Goal: Information Seeking & Learning: Find specific fact

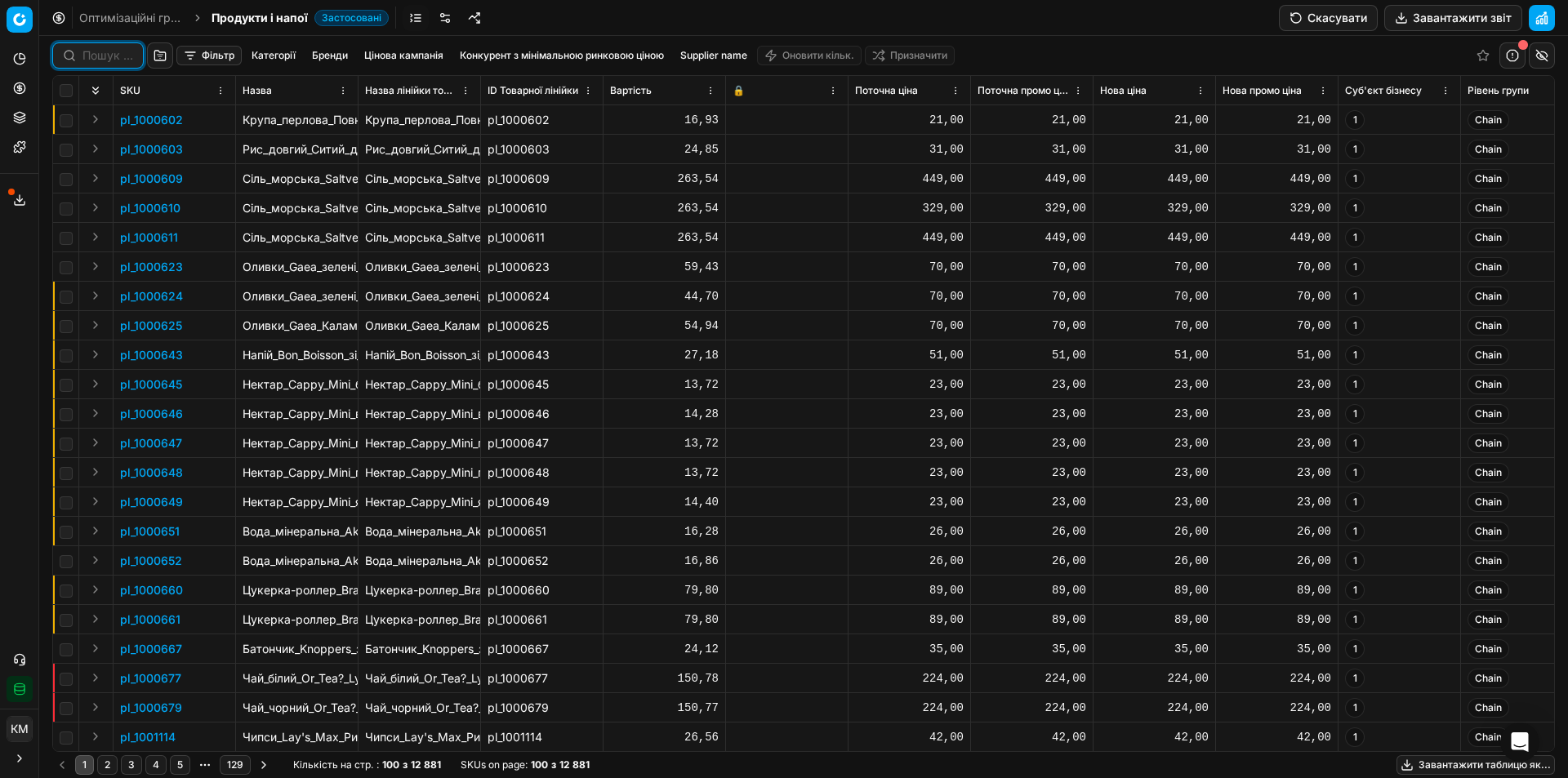
click at [127, 48] on input at bounding box center [107, 55] width 50 height 16
paste input "588374"
type input "588374"
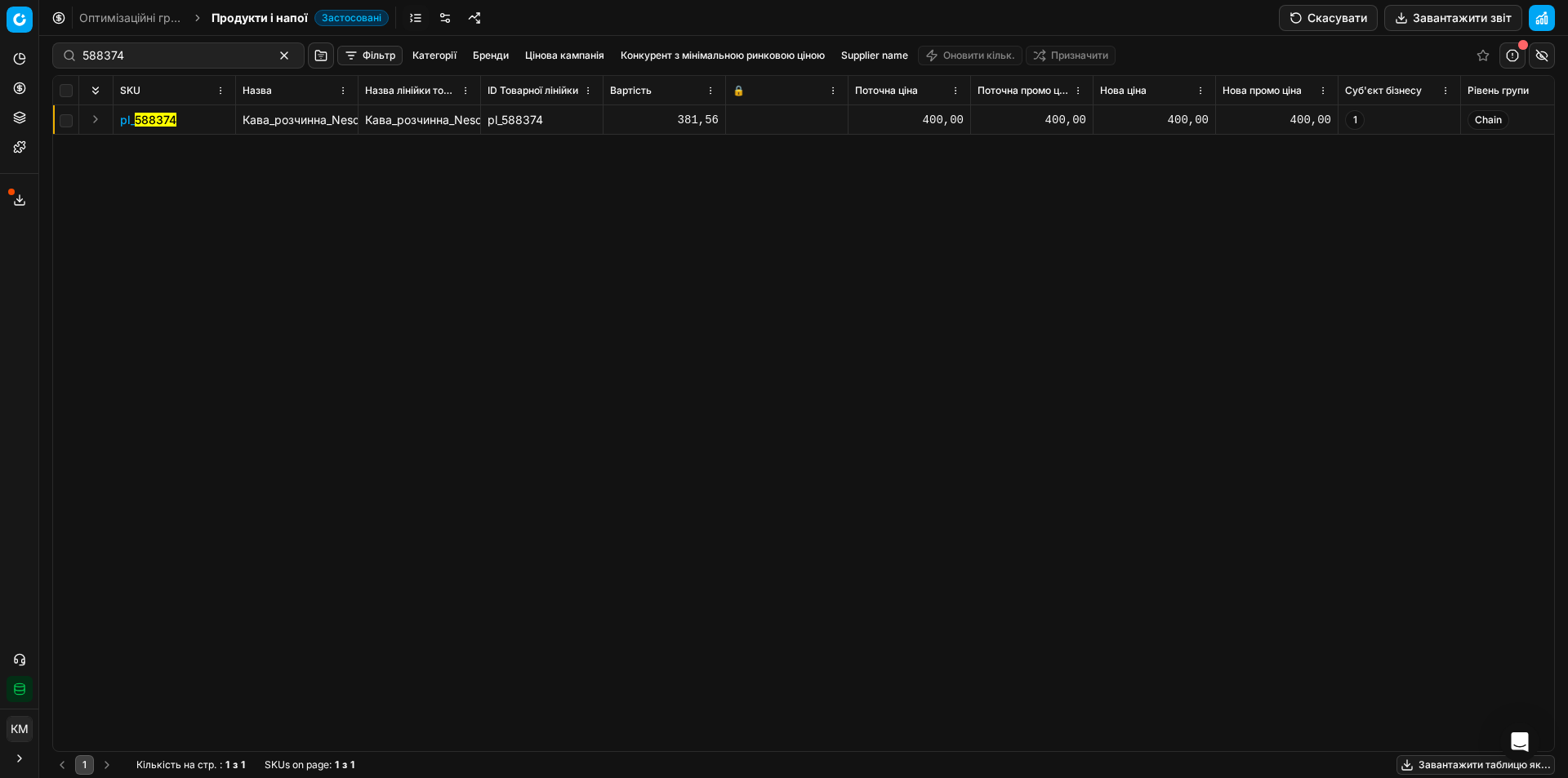
click at [101, 118] on button "Expand" at bounding box center [95, 119] width 20 height 20
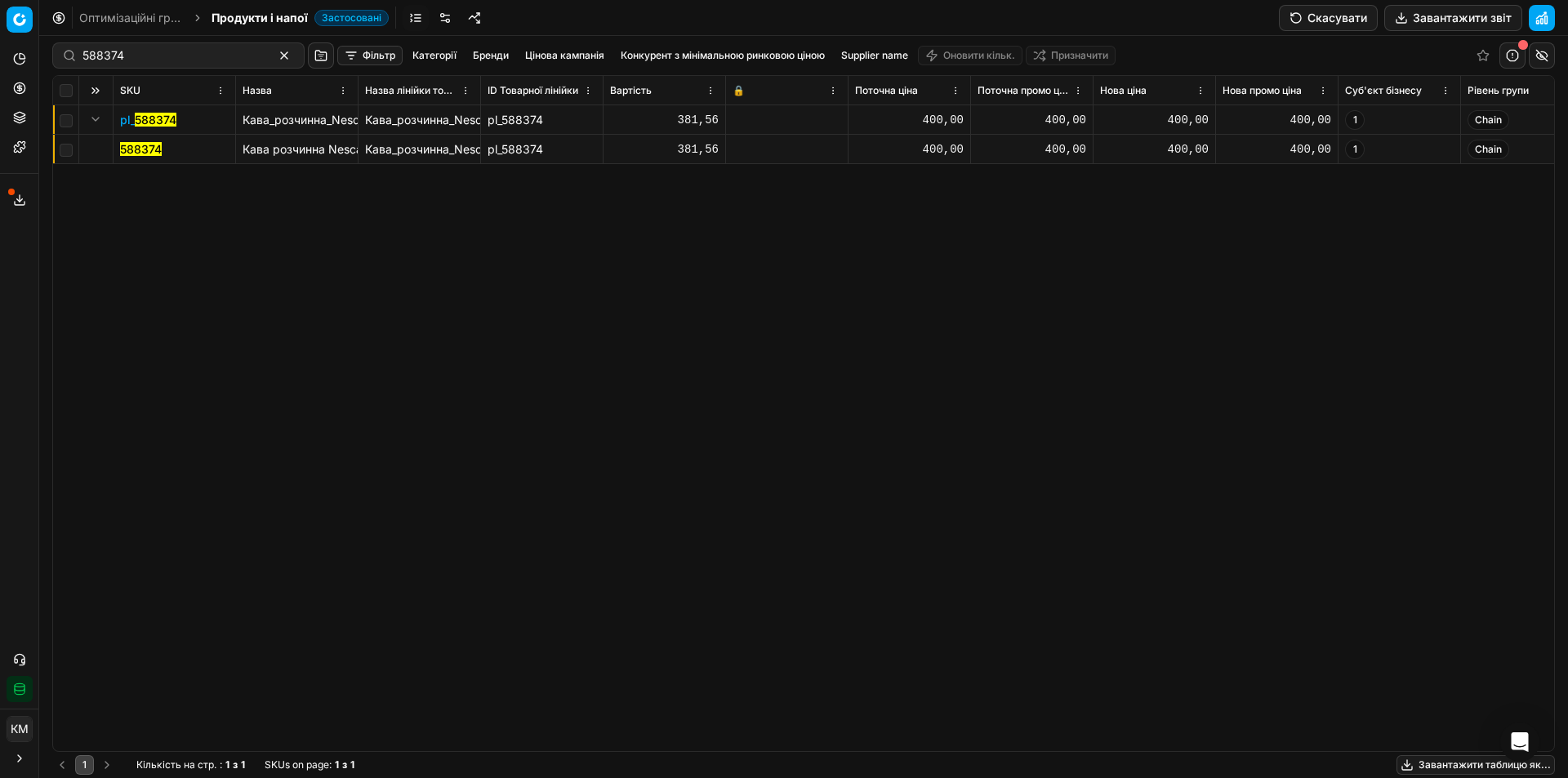
click at [127, 138] on td "588374" at bounding box center [175, 149] width 122 height 29
click at [128, 141] on span "588374" at bounding box center [140, 149] width 42 height 16
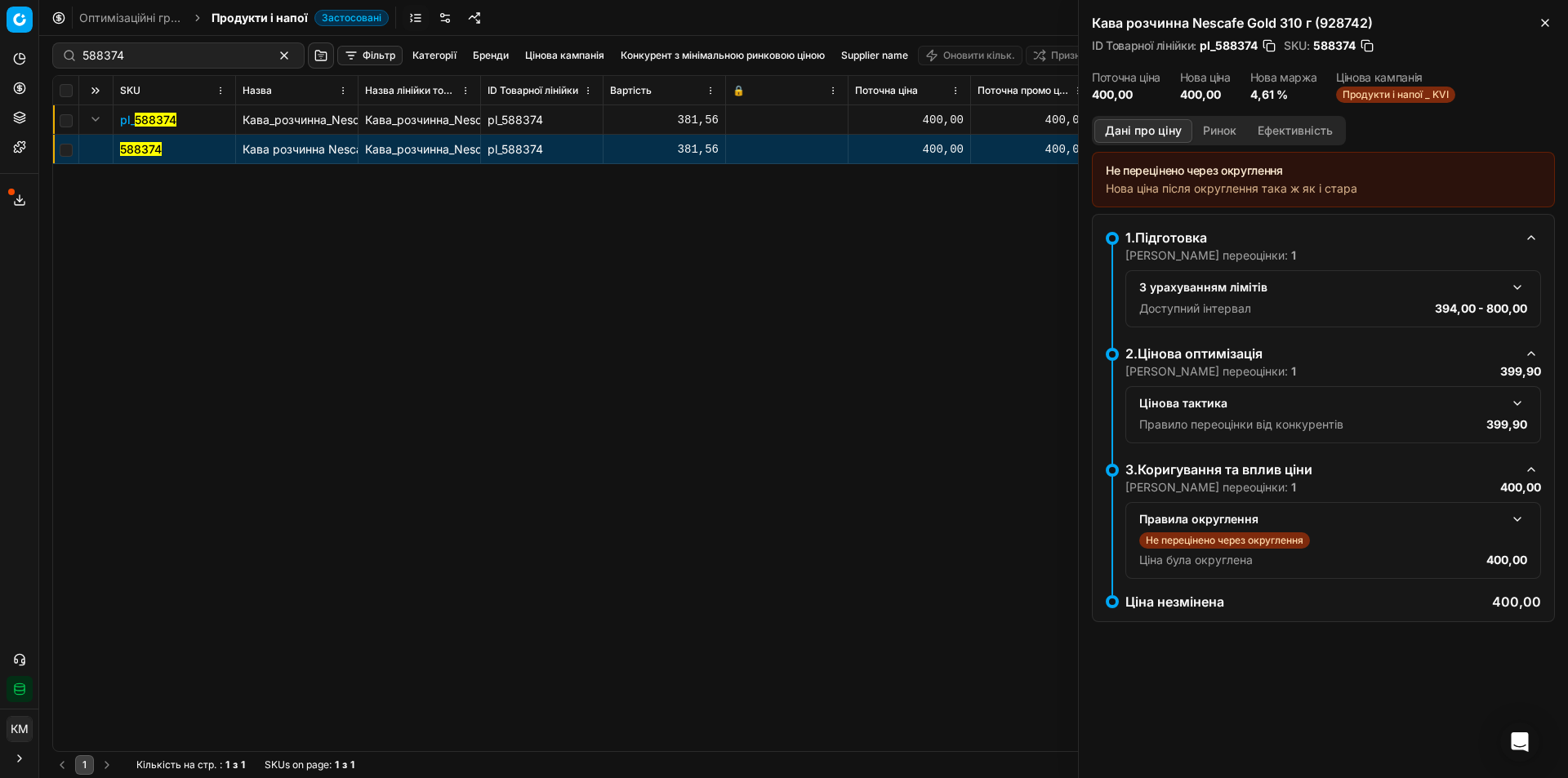
click at [1203, 138] on button "Ринок" at bounding box center [1220, 131] width 55 height 24
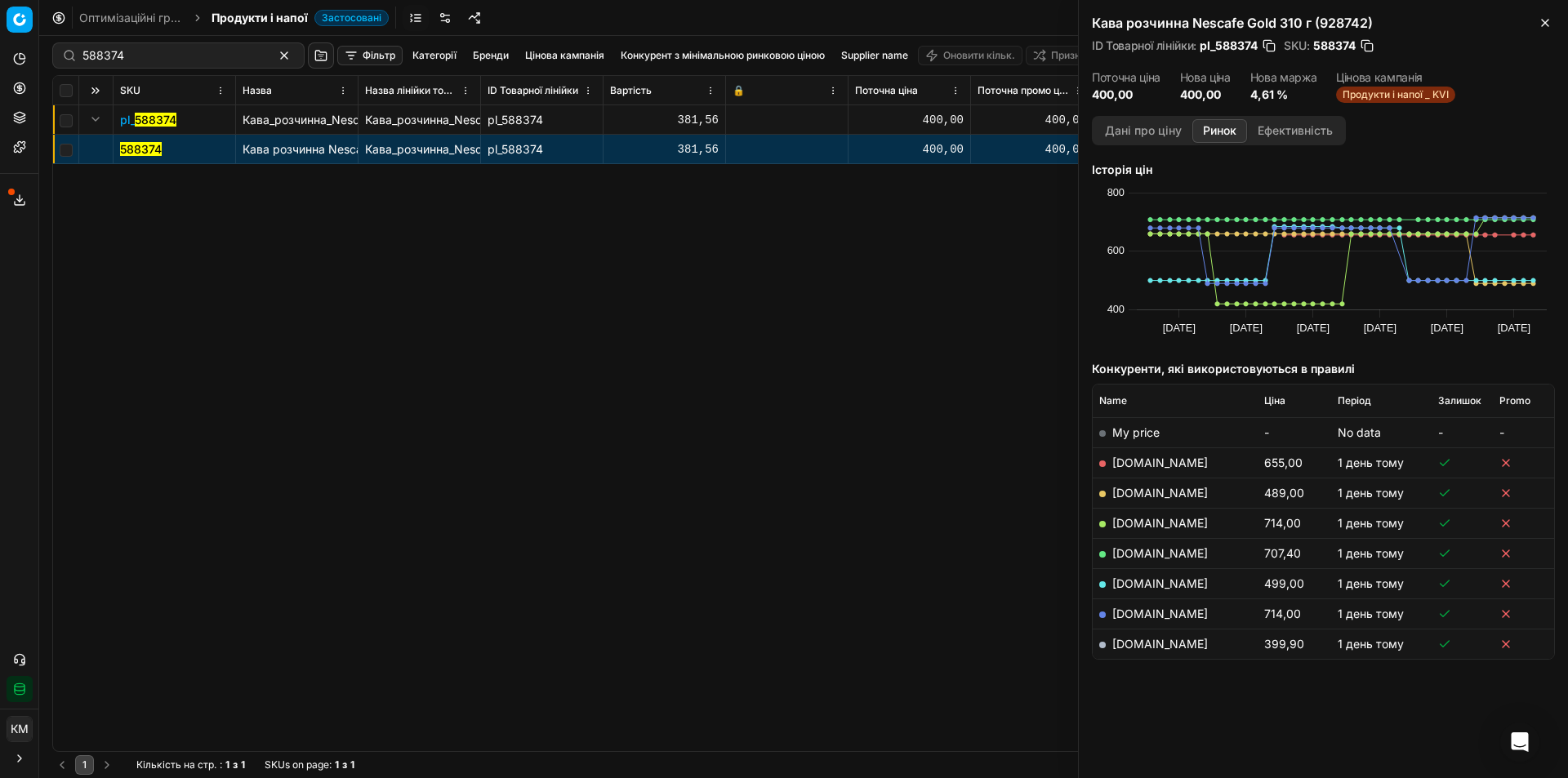
click at [1103, 645] on div at bounding box center [1102, 645] width 7 height 7
